Goal: Task Accomplishment & Management: Manage account settings

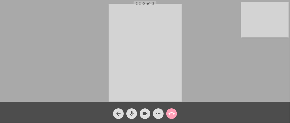
click at [172, 112] on mat-icon "call_end" at bounding box center [171, 113] width 6 height 6
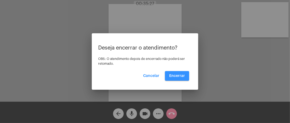
click at [175, 77] on span "Encerrar" at bounding box center [177, 76] width 16 height 4
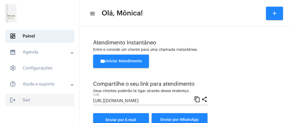
click at [31, 102] on span "logout Sair" at bounding box center [39, 100] width 69 height 13
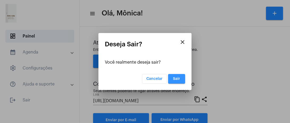
click at [178, 76] on button "Sair" at bounding box center [176, 79] width 17 height 10
